Goal: Task Accomplishment & Management: Manage account settings

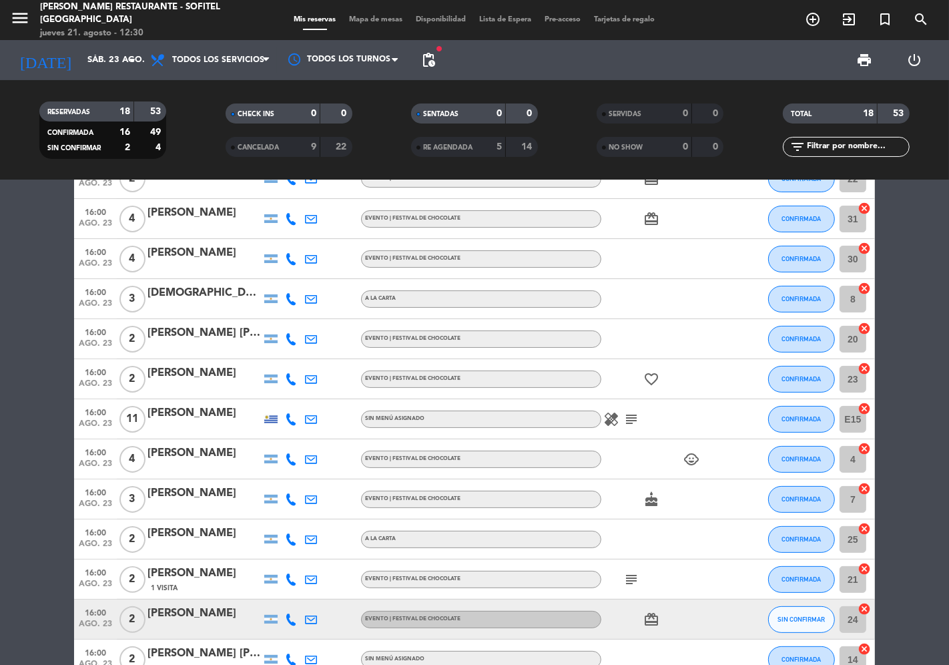
scroll to position [222, 0]
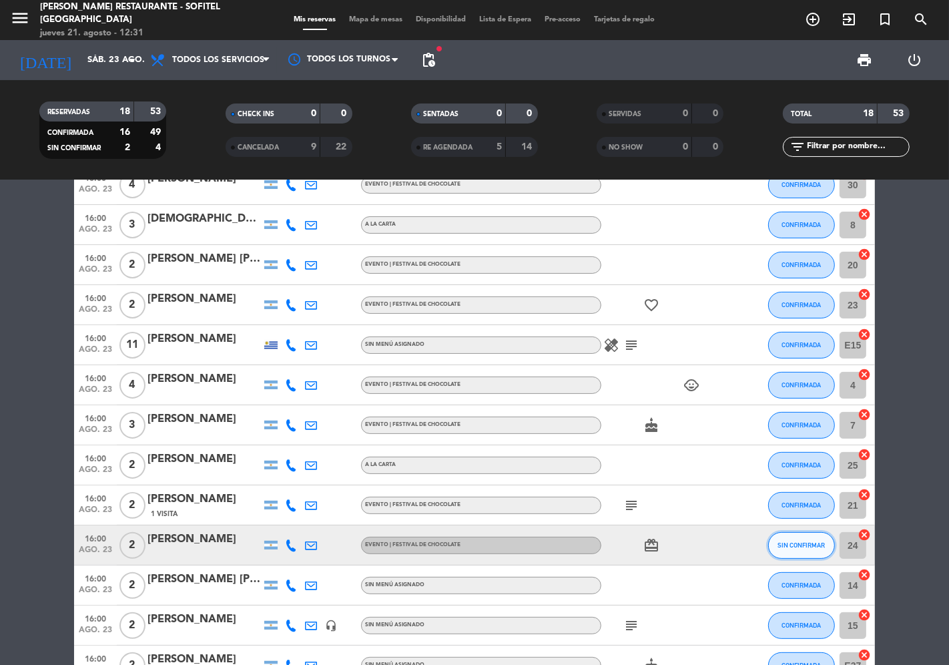
click at [808, 541] on span "SIN CONFIRMAR" at bounding box center [801, 544] width 47 height 7
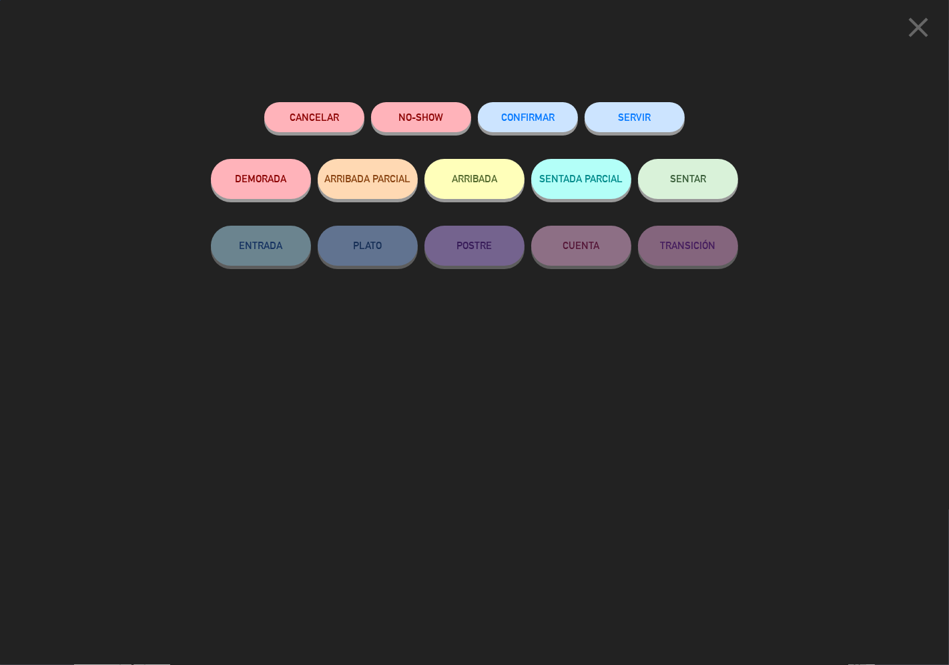
click at [535, 111] on button "CONFIRMAR" at bounding box center [528, 117] width 100 height 30
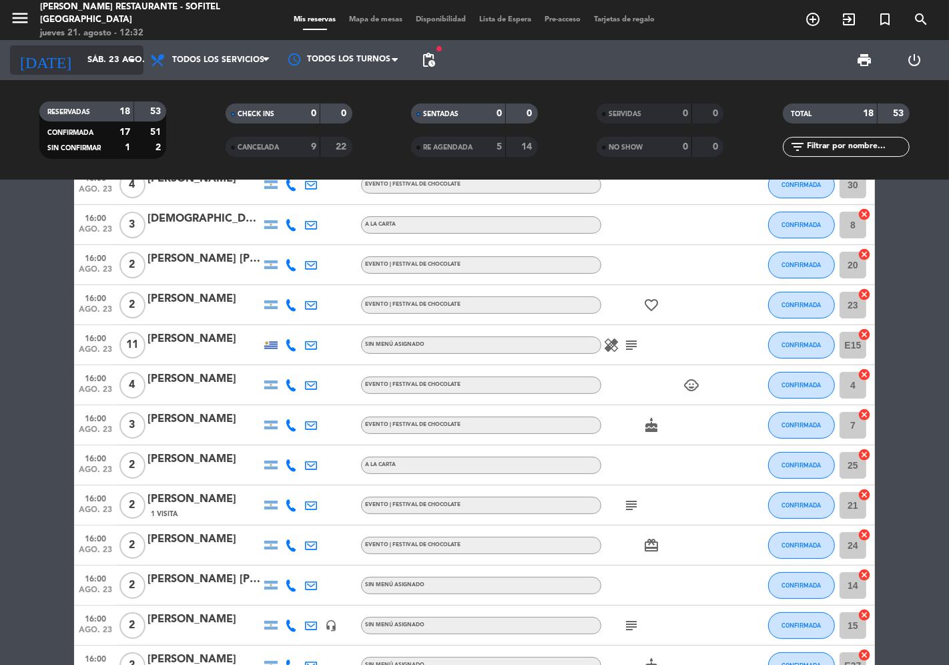
click at [102, 69] on input "sáb. 23 ago." at bounding box center [139, 60] width 116 height 24
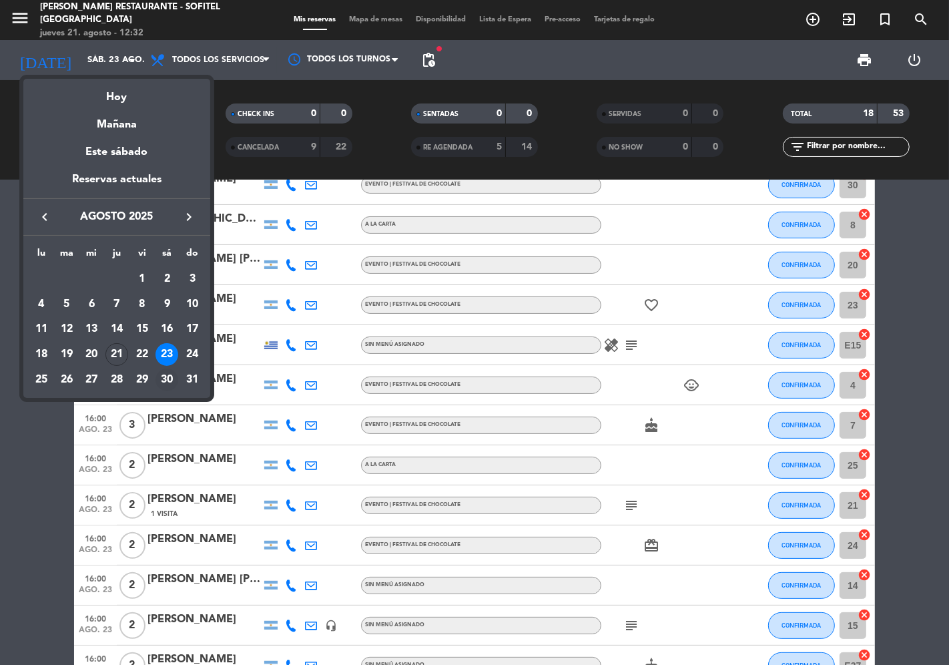
click at [168, 374] on div "30" at bounding box center [167, 379] width 23 height 23
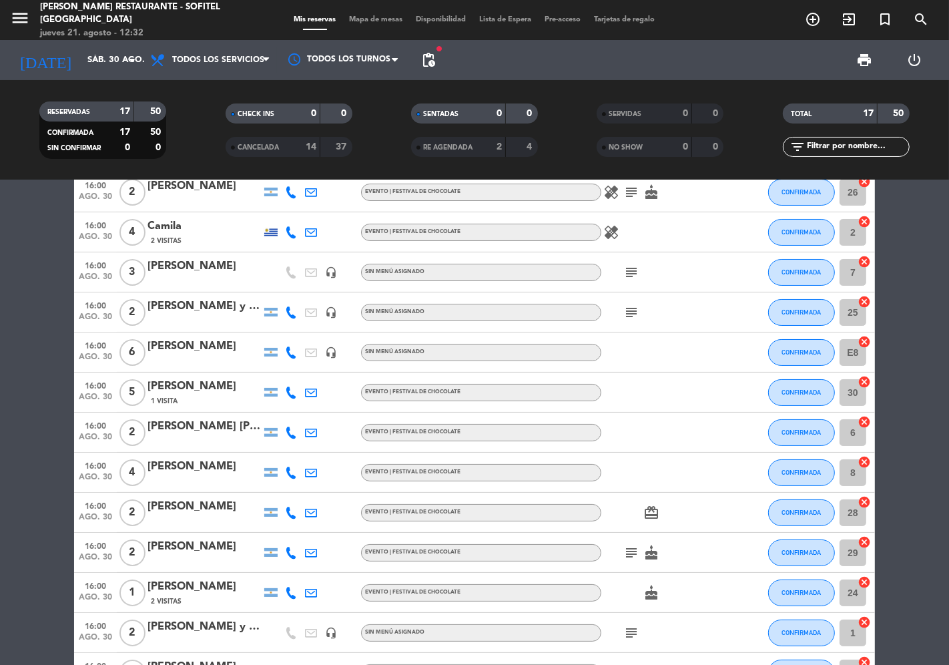
scroll to position [0, 0]
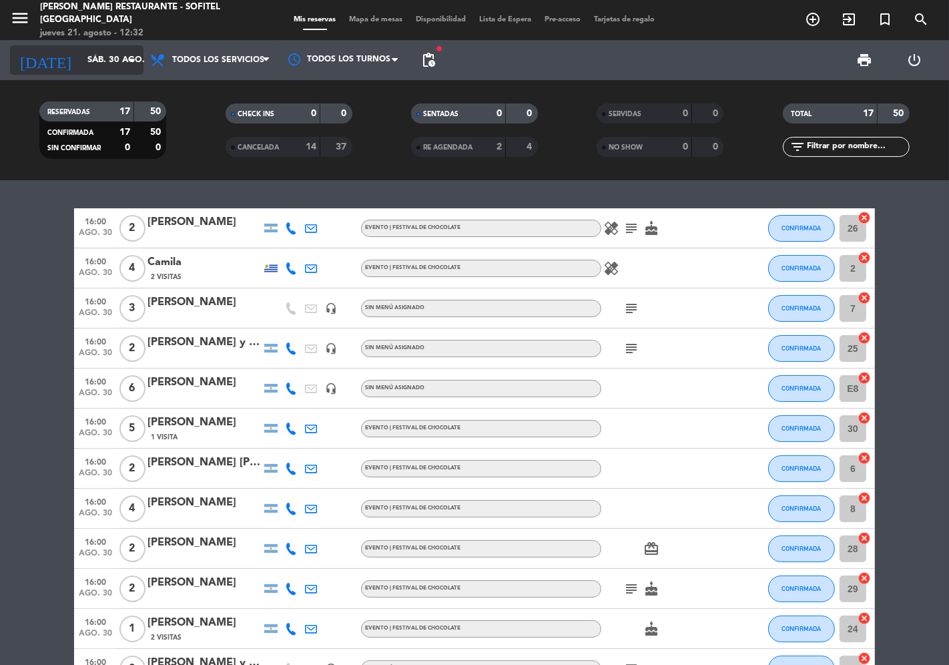
click at [92, 60] on input "sáb. 30 ago." at bounding box center [139, 60] width 116 height 24
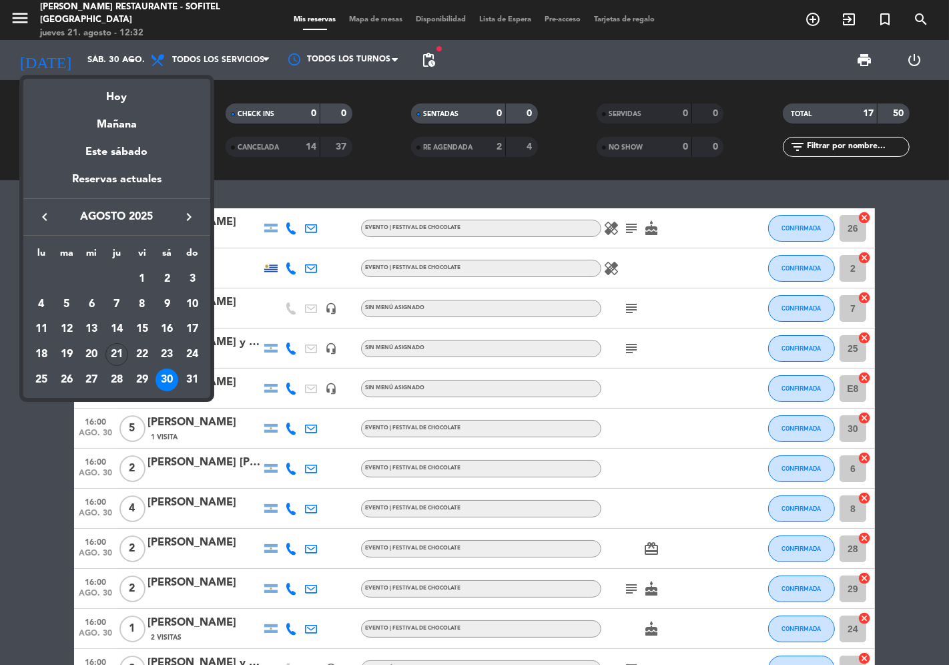
click at [168, 351] on div "23" at bounding box center [167, 354] width 23 height 23
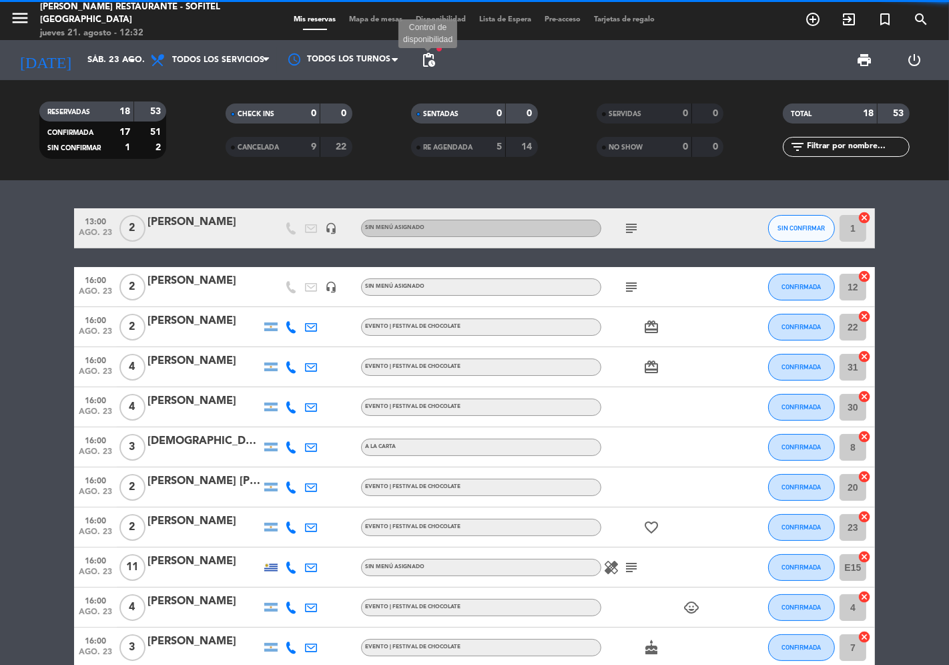
click at [432, 63] on span "pending_actions" at bounding box center [429, 60] width 16 height 16
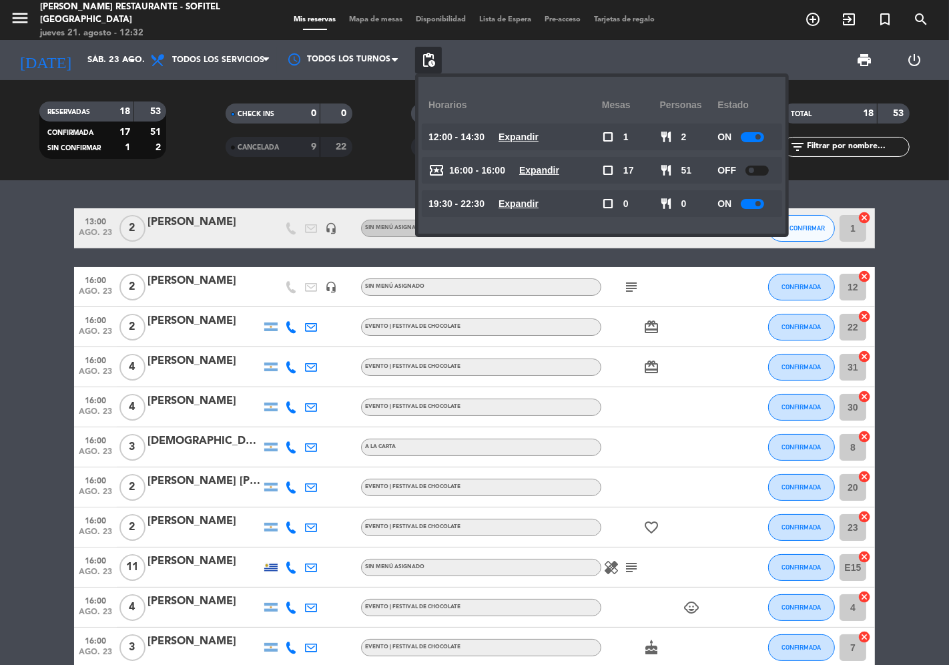
click at [757, 171] on div at bounding box center [757, 171] width 23 height 10
click at [100, 55] on input "sáb. 23 ago." at bounding box center [139, 60] width 116 height 24
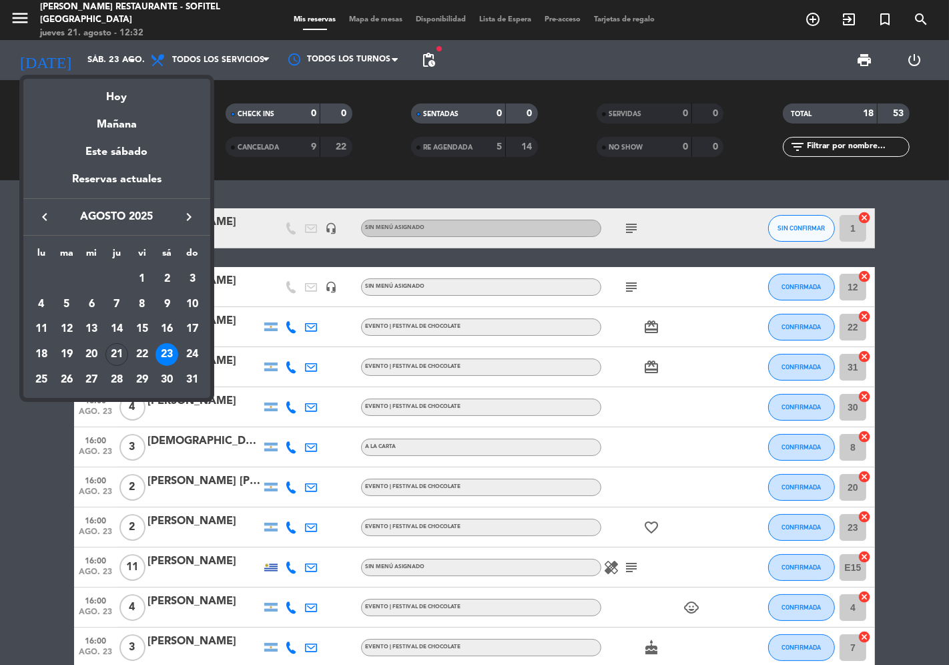
click at [170, 376] on div "30" at bounding box center [167, 379] width 23 height 23
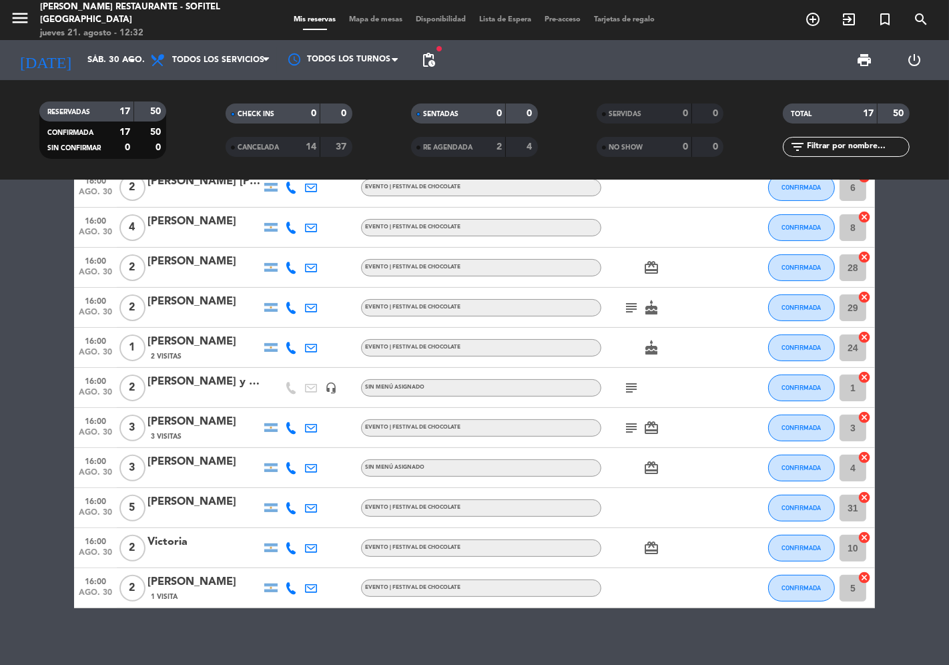
scroll to position [290, 0]
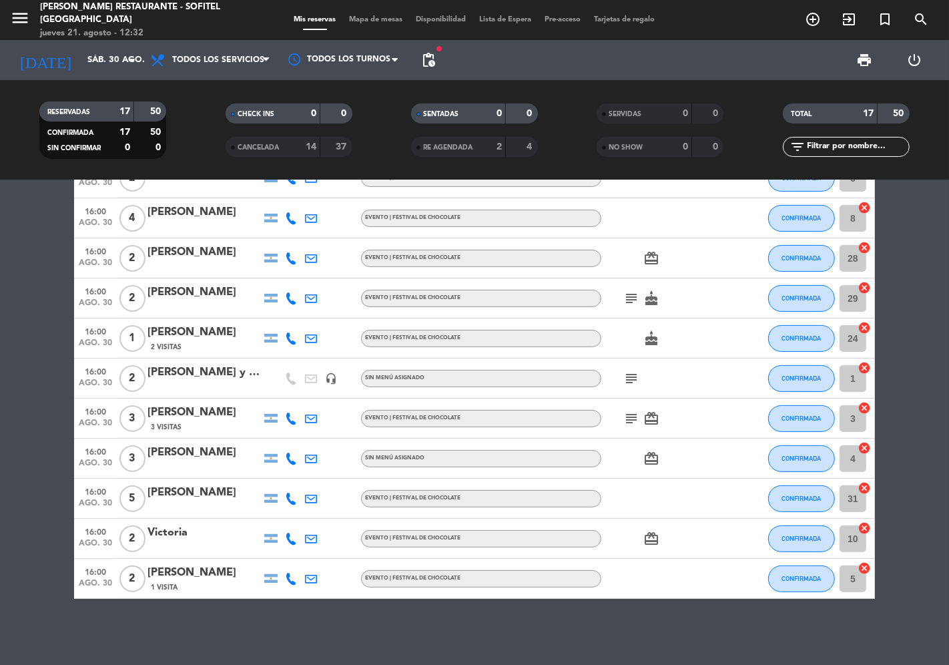
click at [270, 145] on span "CANCELADA" at bounding box center [258, 147] width 41 height 7
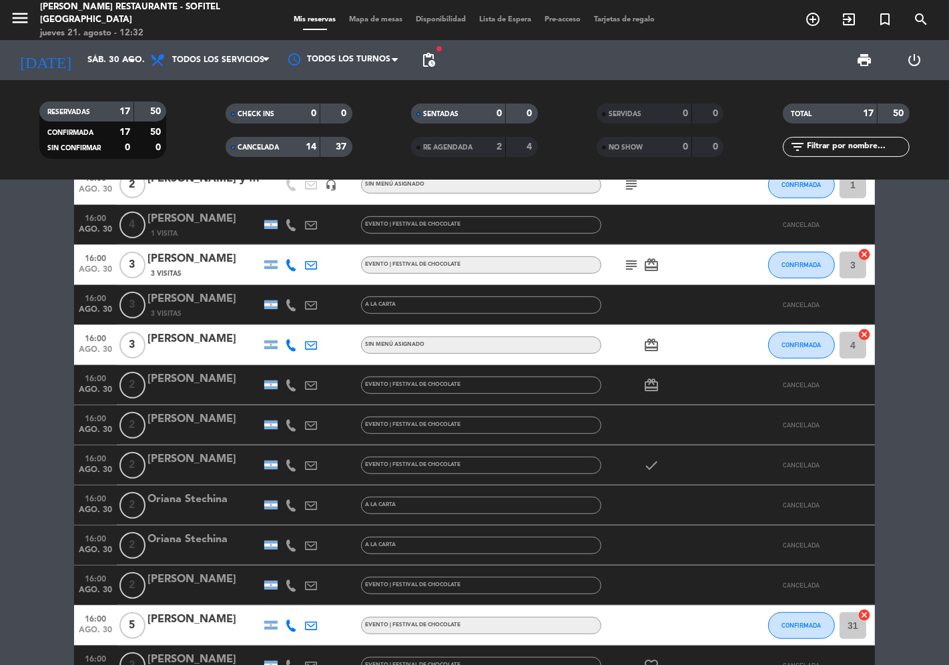
scroll to position [736, 0]
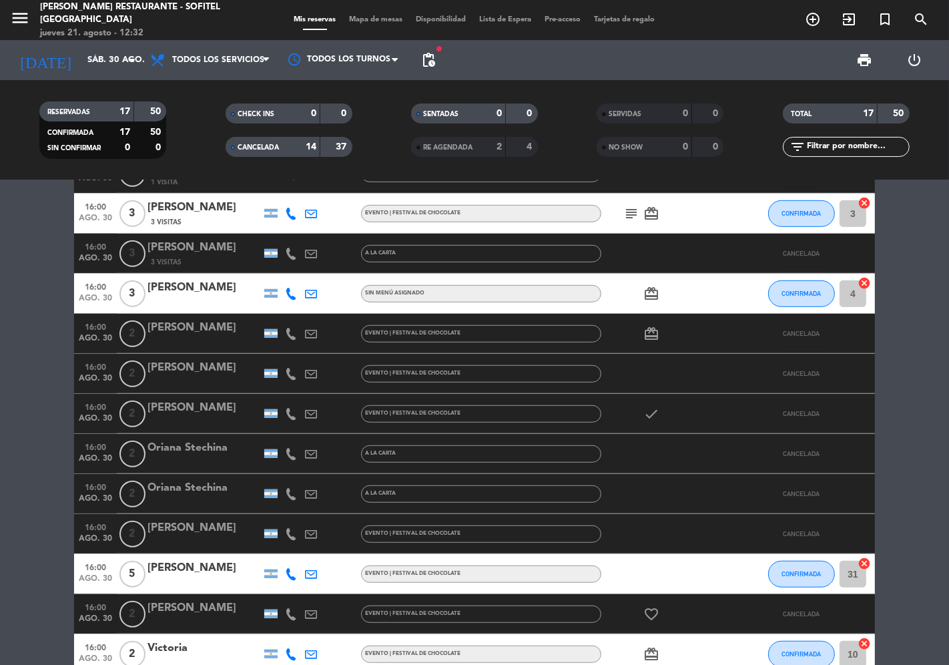
click at [285, 374] on icon at bounding box center [291, 374] width 12 height 12
click at [197, 366] on div "[PERSON_NAME]" at bounding box center [204, 367] width 113 height 17
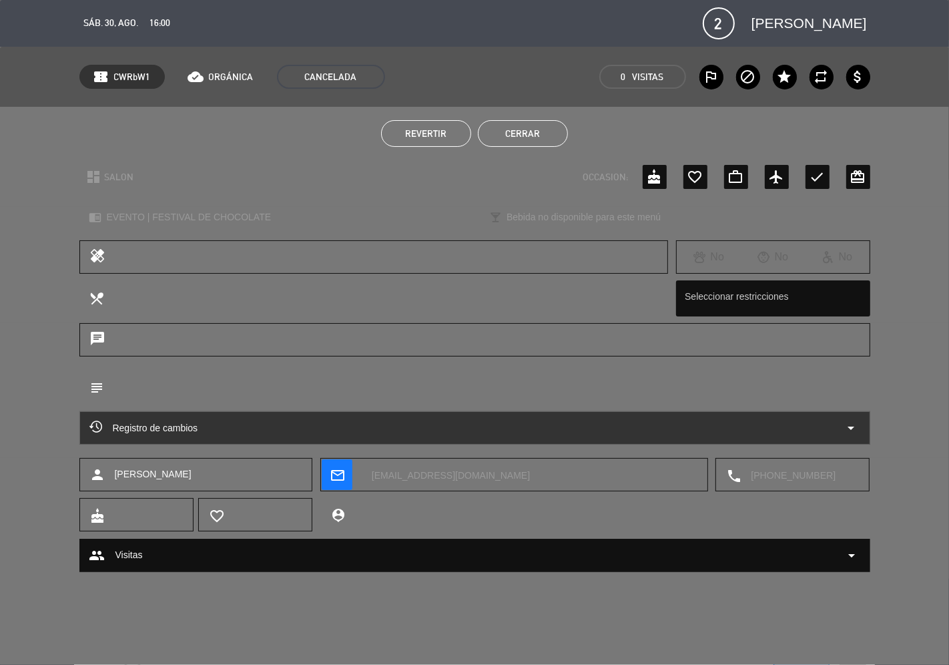
click at [518, 141] on button "Cerrar" at bounding box center [523, 133] width 90 height 27
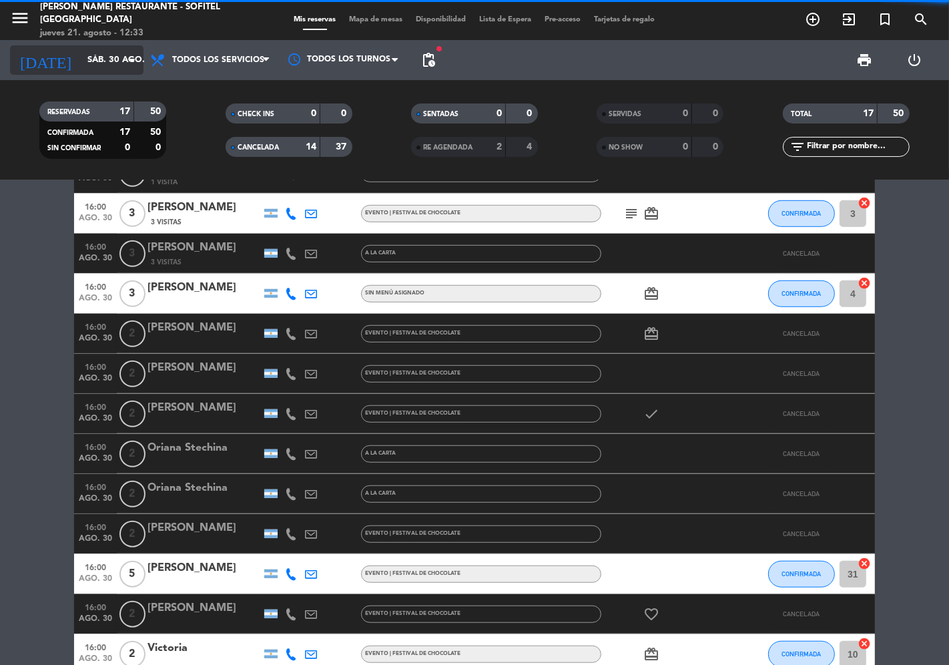
click at [81, 59] on input "sáb. 30 ago." at bounding box center [139, 60] width 116 height 24
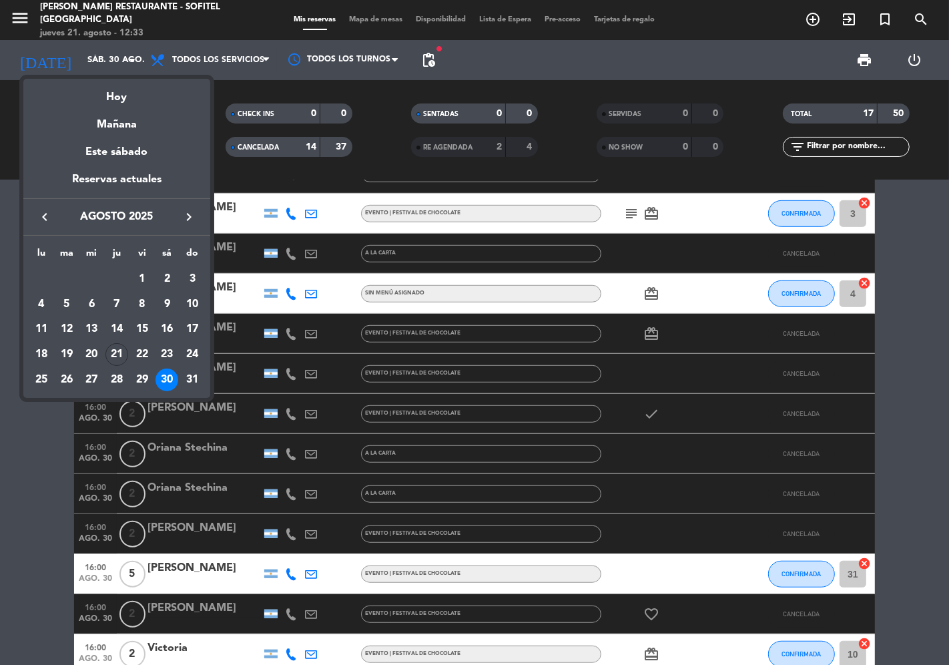
click at [194, 215] on icon "keyboard_arrow_right" at bounding box center [189, 217] width 16 height 16
click at [191, 304] on div "7" at bounding box center [192, 304] width 23 height 23
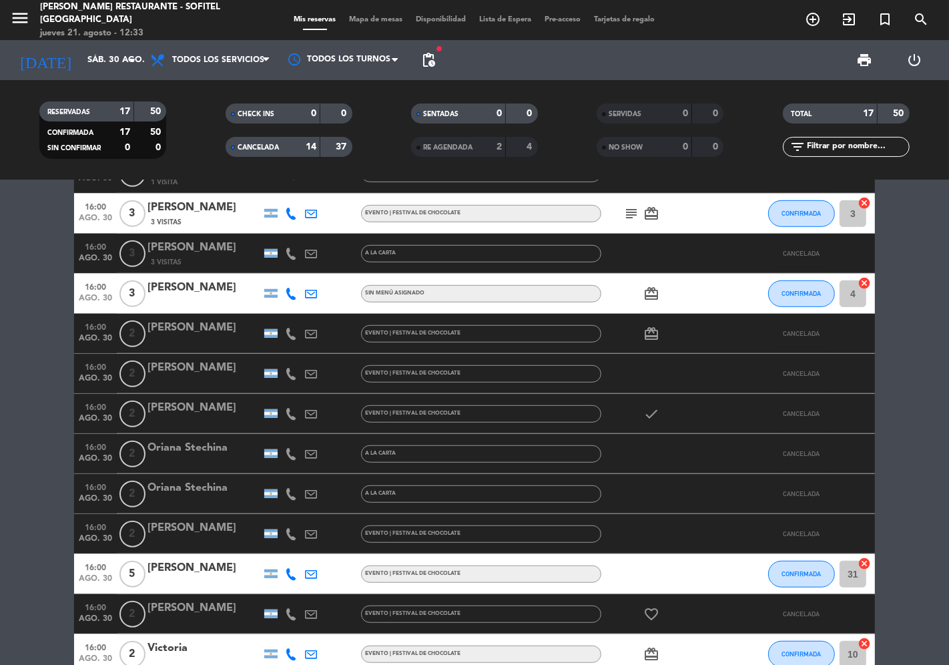
type input "dom. [DATE]"
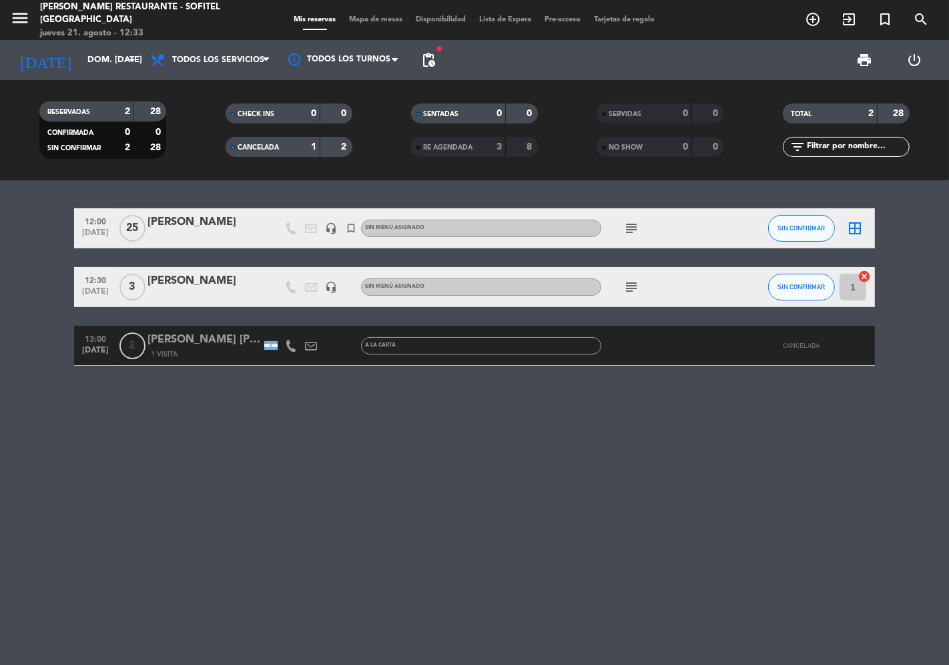
click at [200, 282] on div "[PERSON_NAME]" at bounding box center [204, 280] width 113 height 17
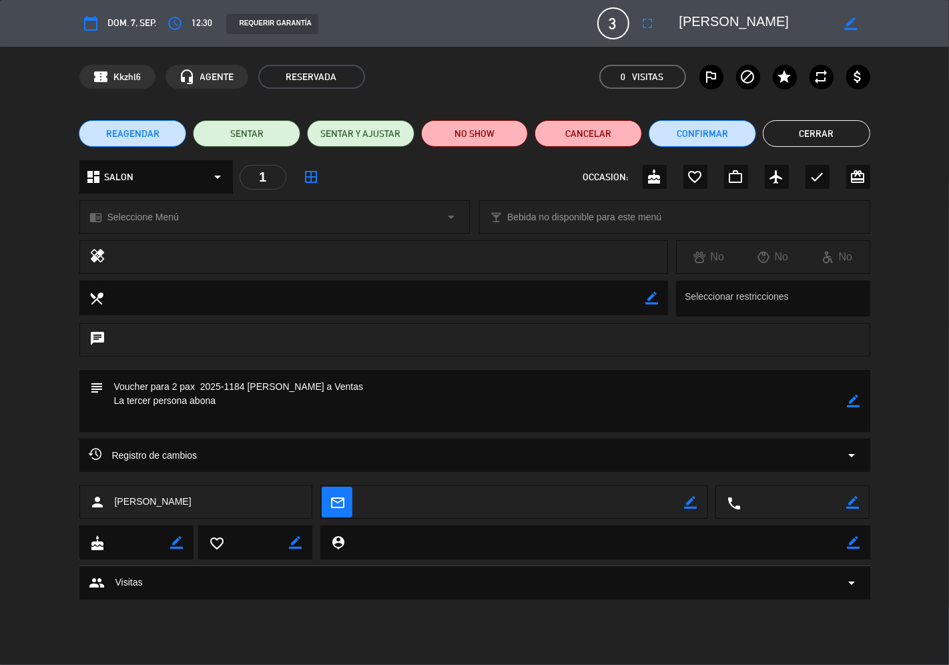
click at [142, 139] on span "REAGENDAR" at bounding box center [132, 134] width 53 height 14
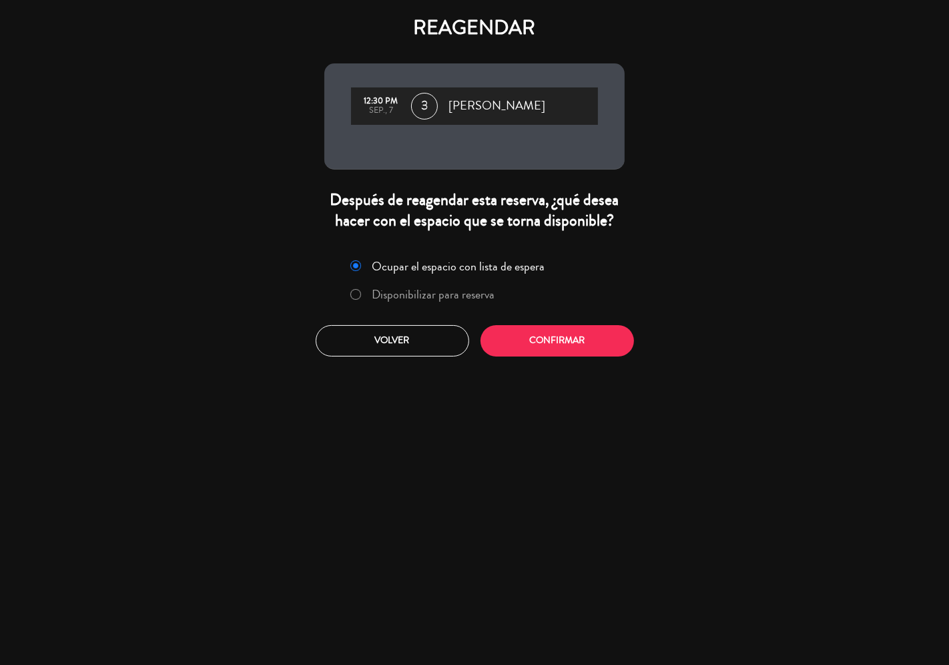
click at [423, 300] on label "Disponibilizar para reserva" at bounding box center [433, 294] width 123 height 12
click at [531, 342] on button "Confirmar" at bounding box center [558, 340] width 154 height 31
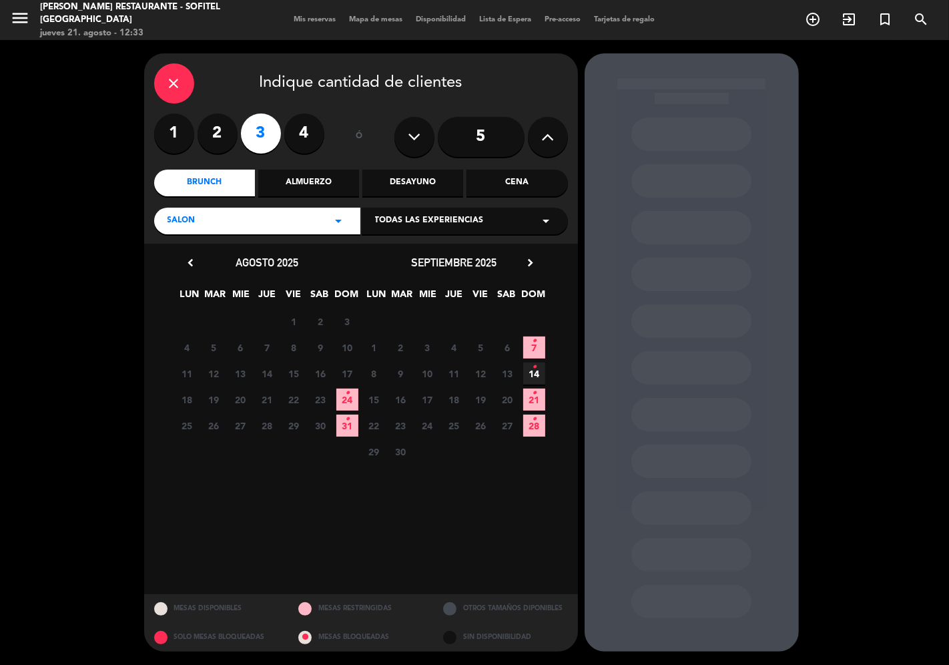
click at [529, 375] on span "14 •" at bounding box center [534, 373] width 22 height 22
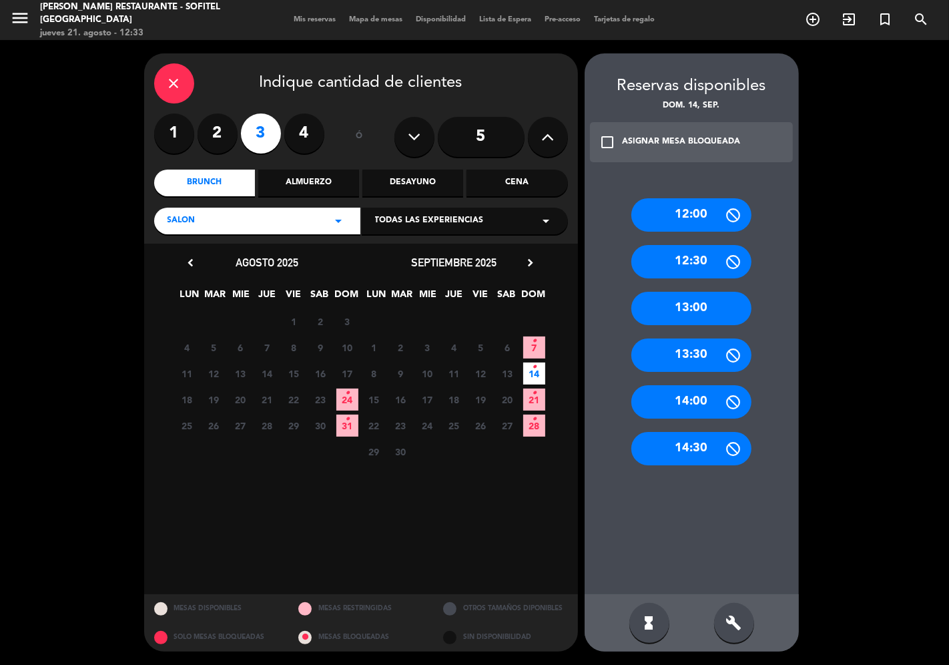
click at [723, 303] on div "13:00" at bounding box center [691, 308] width 120 height 33
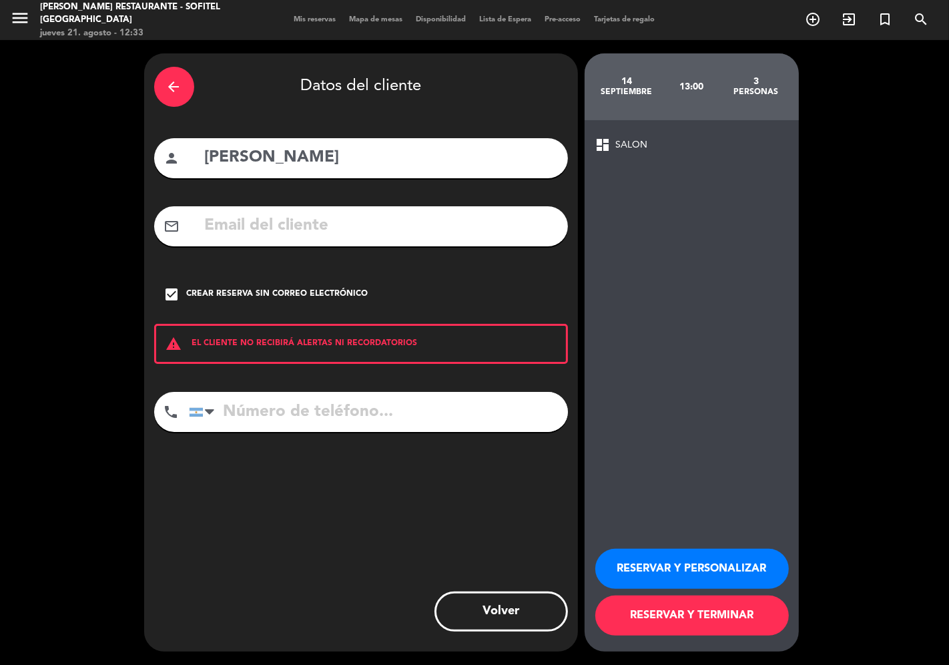
click at [708, 614] on button "RESERVAR Y TERMINAR" at bounding box center [692, 615] width 194 height 40
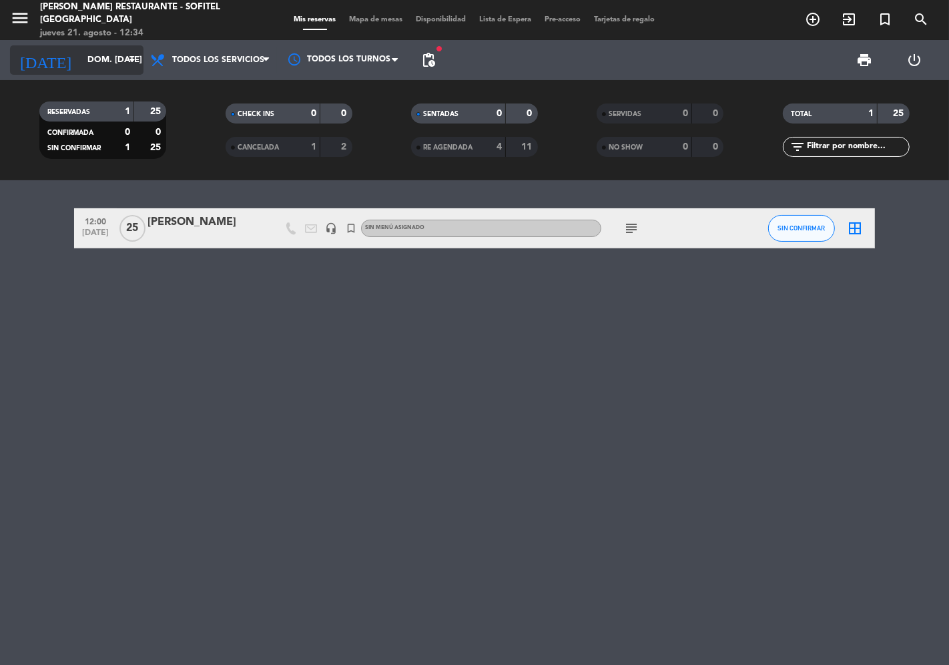
click at [89, 61] on input "dom. [DATE]" at bounding box center [139, 60] width 116 height 24
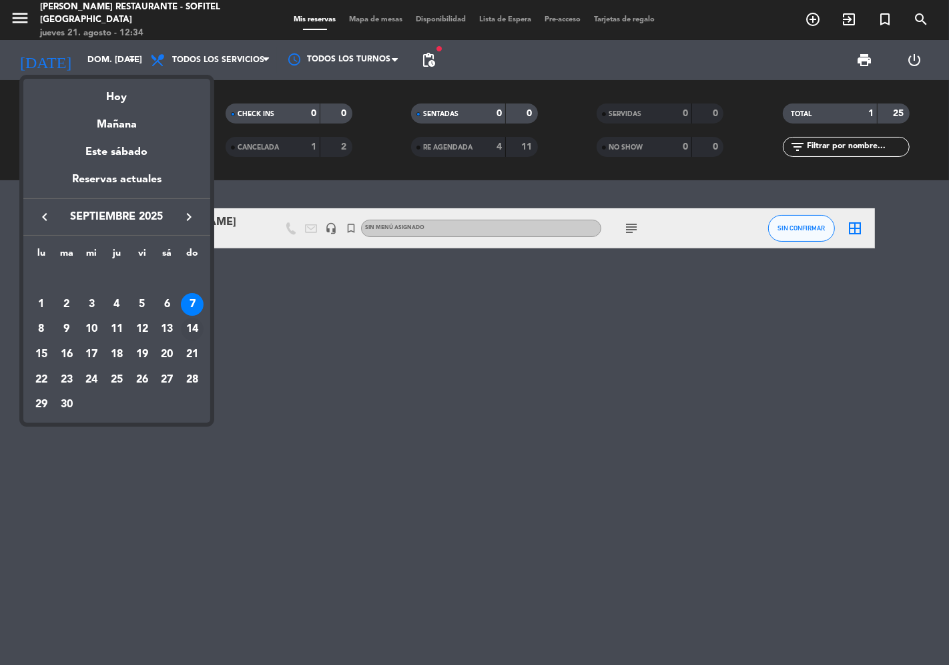
click at [196, 325] on div "14" at bounding box center [192, 329] width 23 height 23
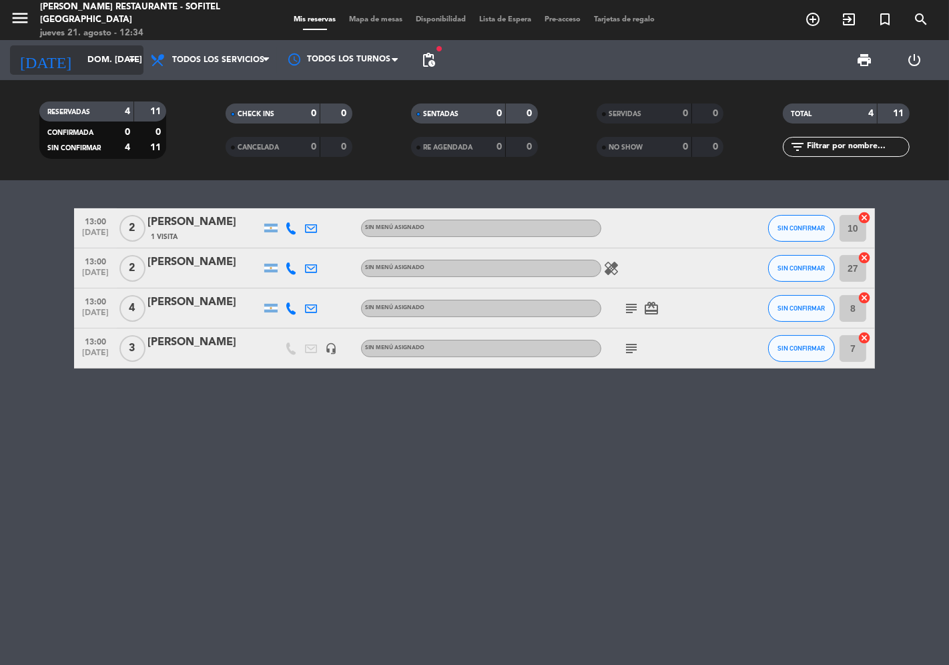
click at [91, 58] on input "dom. [DATE]" at bounding box center [139, 60] width 116 height 24
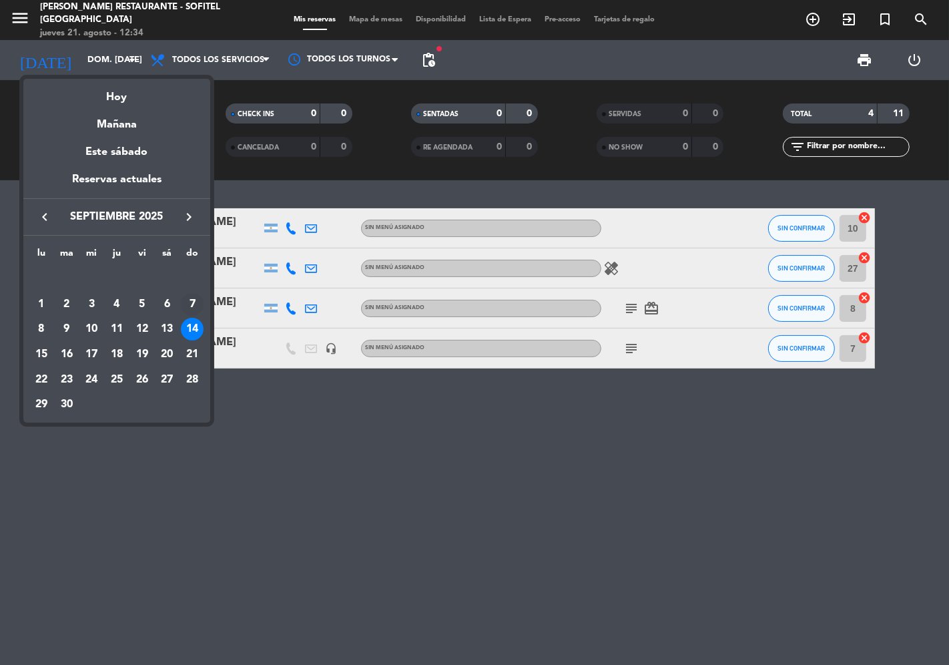
click at [194, 299] on div "7" at bounding box center [192, 304] width 23 height 23
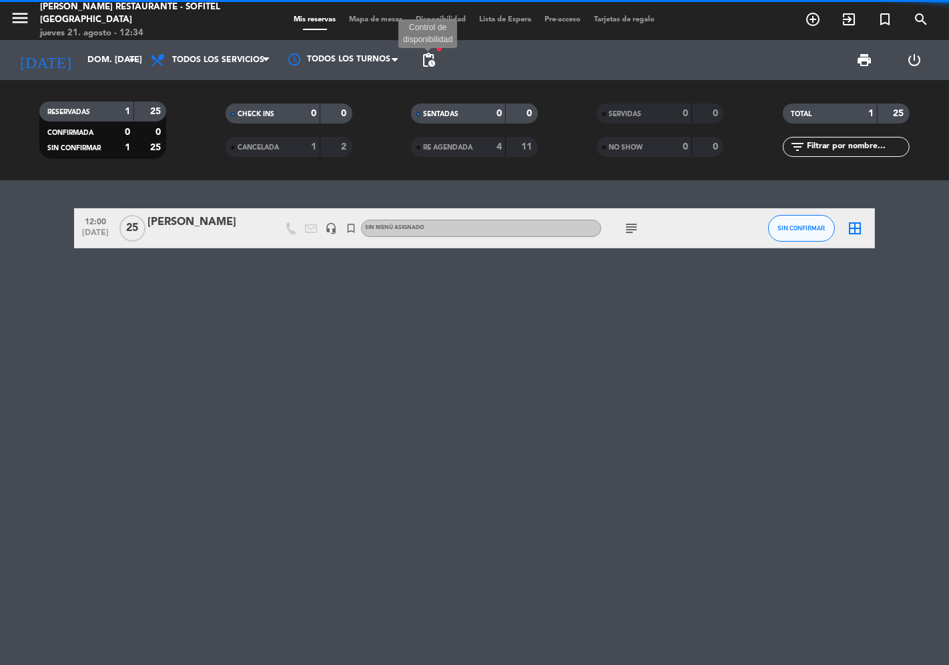
click at [435, 55] on span "pending_actions" at bounding box center [429, 60] width 16 height 16
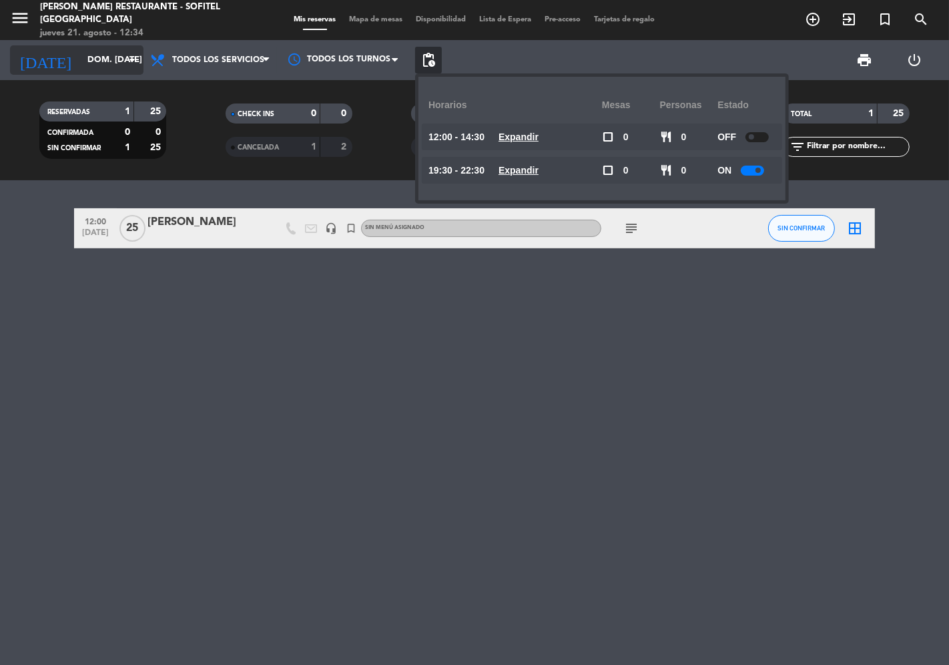
click at [87, 63] on input "dom. [DATE]" at bounding box center [139, 60] width 116 height 24
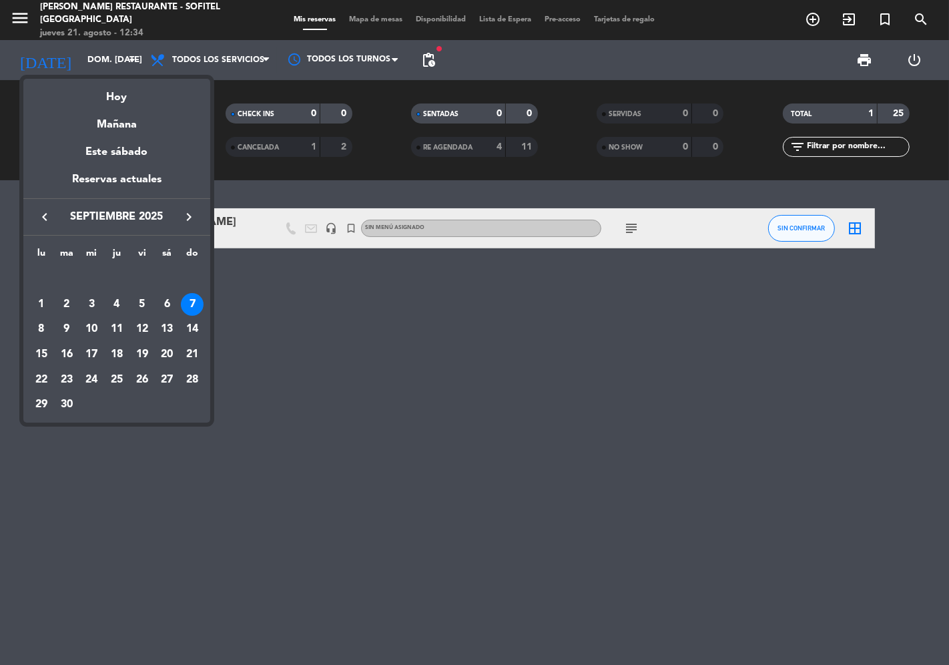
click at [192, 329] on div "14" at bounding box center [192, 329] width 23 height 23
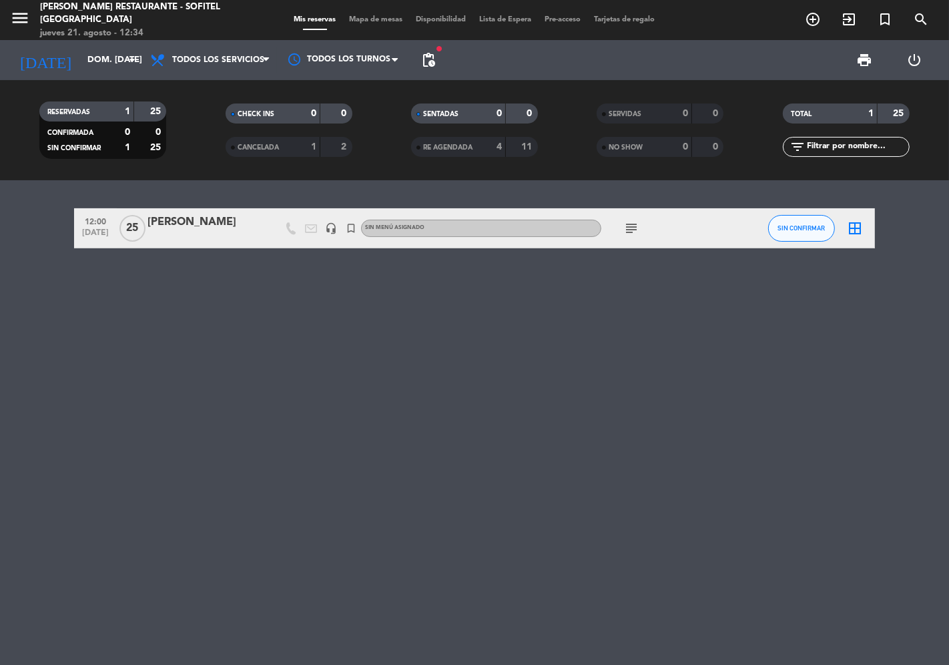
type input "dom. [DATE]"
